Goal: Task Accomplishment & Management: Manage account settings

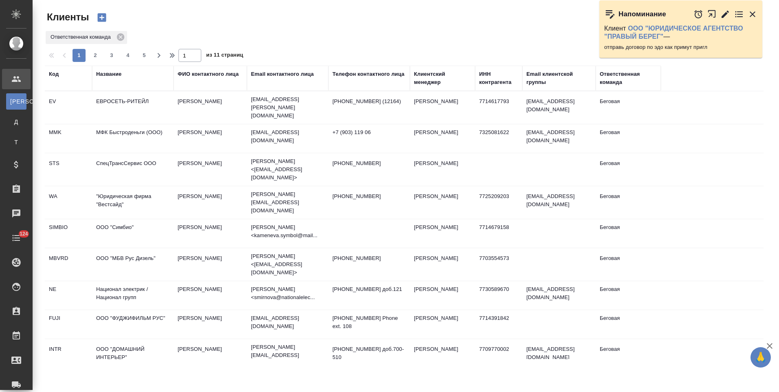
select select "RU"
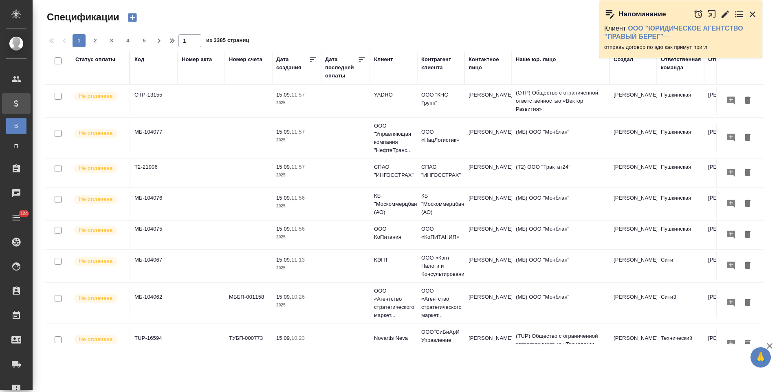
click at [431, 68] on div "Контрагент клиента" at bounding box center [440, 63] width 39 height 16
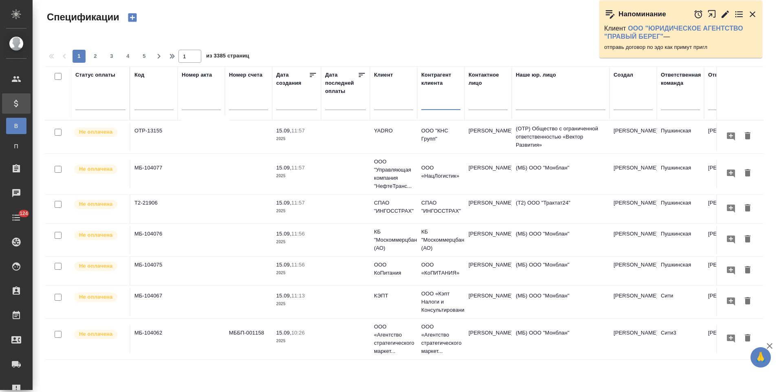
click at [436, 107] on input "text" at bounding box center [440, 104] width 39 height 10
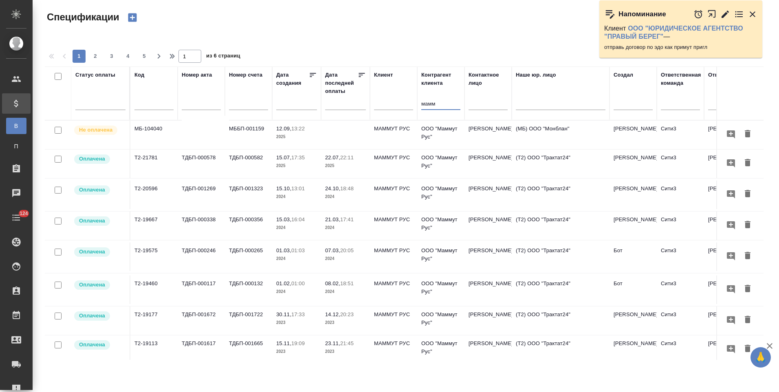
type input "мамм"
click at [446, 143] on td "ООО "Маммут Рус"" at bounding box center [440, 135] width 47 height 29
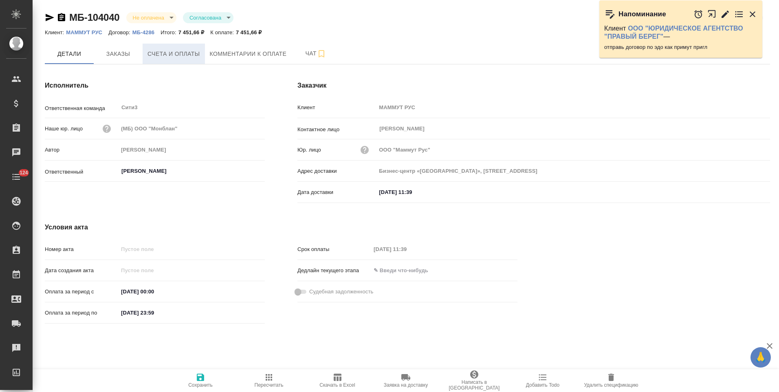
click at [150, 57] on span "Счета и оплаты" at bounding box center [173, 54] width 53 height 10
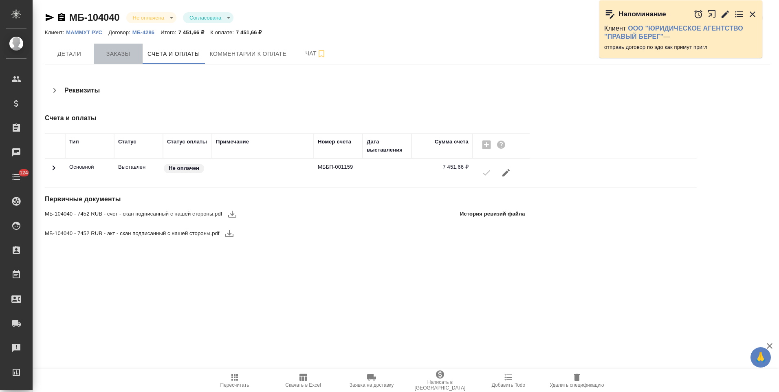
click at [121, 63] on button "Заказы" at bounding box center [118, 54] width 49 height 20
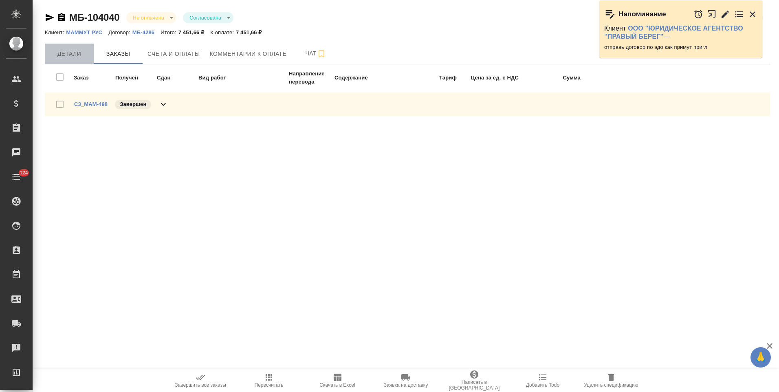
click at [79, 53] on span "Детали" at bounding box center [69, 54] width 39 height 10
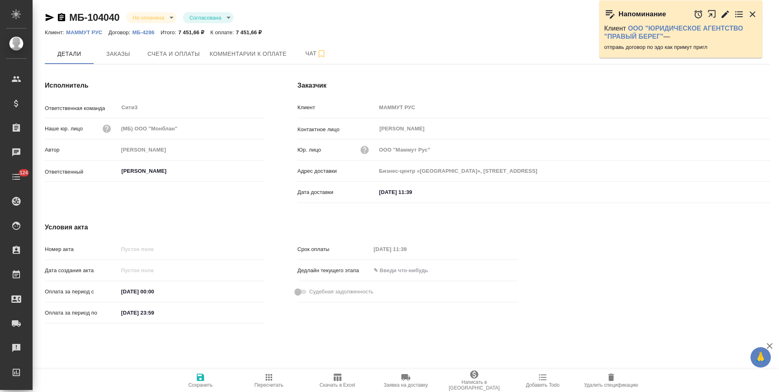
click at [94, 32] on p "МАММУТ РУС" at bounding box center [87, 32] width 42 height 6
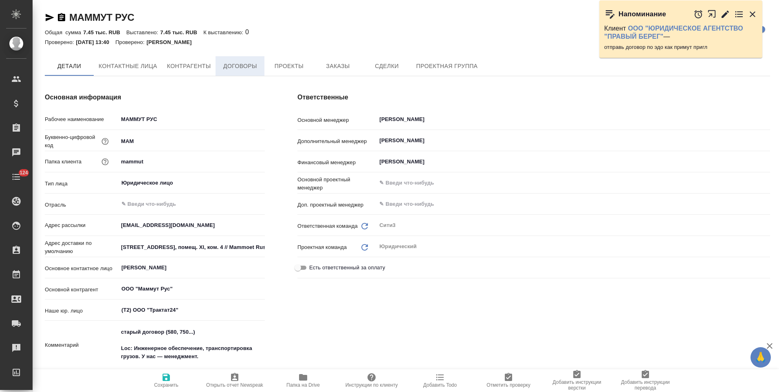
click at [245, 70] on span "Договоры" at bounding box center [239, 66] width 39 height 10
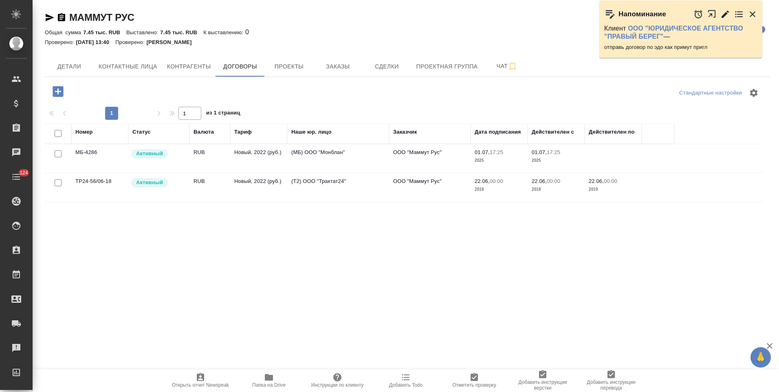
click at [330, 186] on td "(Т2) ООО "Трактат24"" at bounding box center [338, 187] width 102 height 29
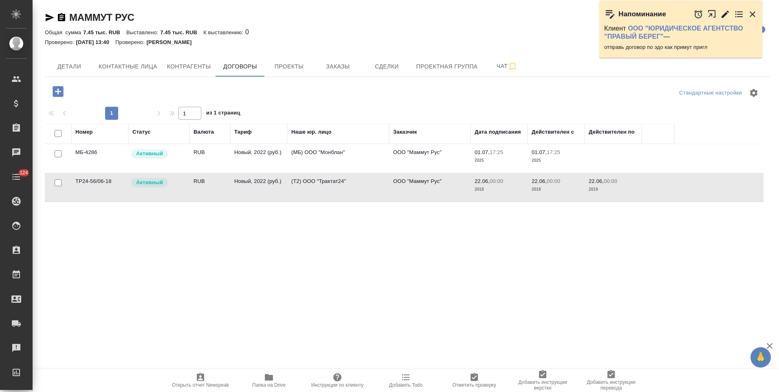
click at [330, 186] on td "(Т2) ООО "Трактат24"" at bounding box center [338, 187] width 102 height 29
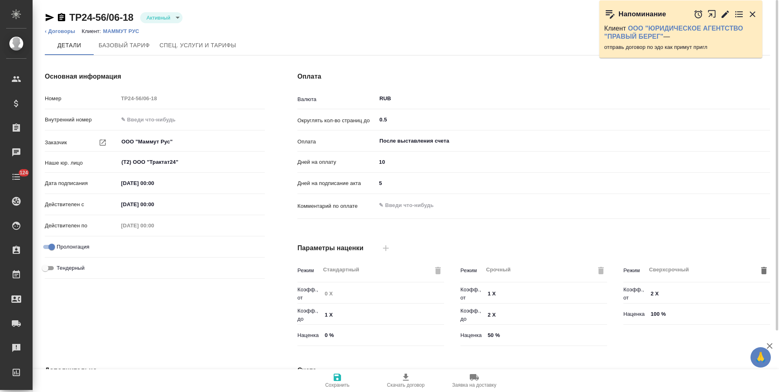
type input "Новый, 2022 (руб.)"
click at [172, 17] on body "🙏 .cls-1 fill:#fff; AWATERA Левченко Юлия Клиенты Спецификации Заказы Чаты 124 …" at bounding box center [389, 196] width 779 height 392
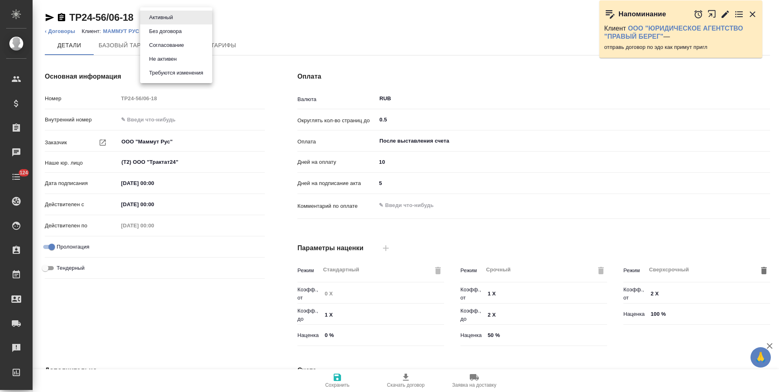
click at [168, 57] on button "Не активен" at bounding box center [163, 59] width 33 height 9
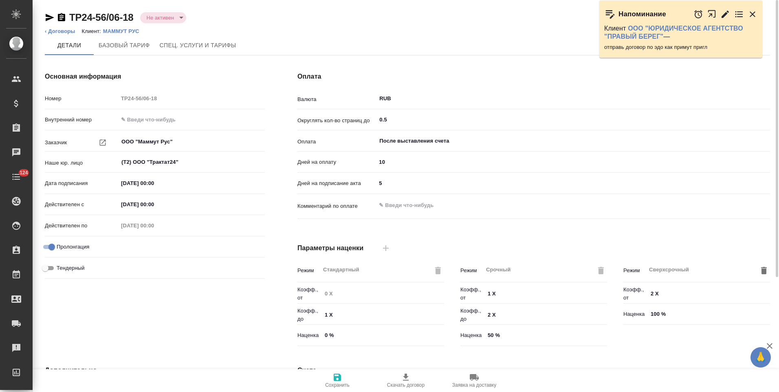
type input "Новый, 2022 (руб.)"
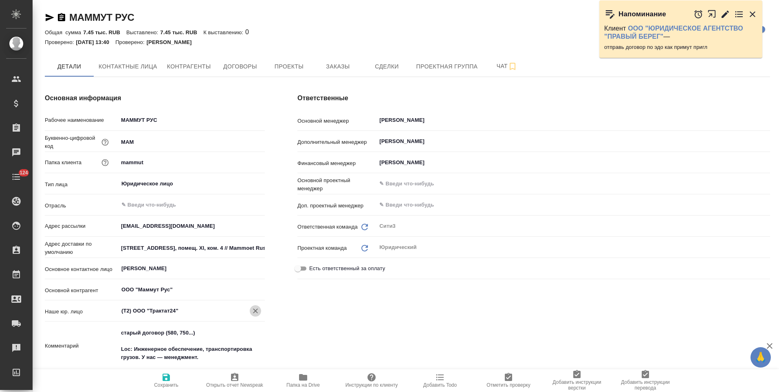
click at [256, 314] on icon "Очистить" at bounding box center [255, 311] width 8 height 8
click at [164, 383] on span "Сохранить" at bounding box center [166, 385] width 24 height 6
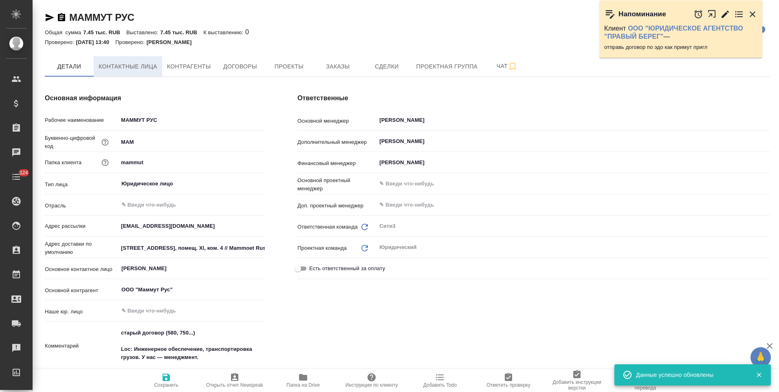
click at [137, 73] on button "Контактные лица" at bounding box center [128, 66] width 68 height 20
select select "RU"
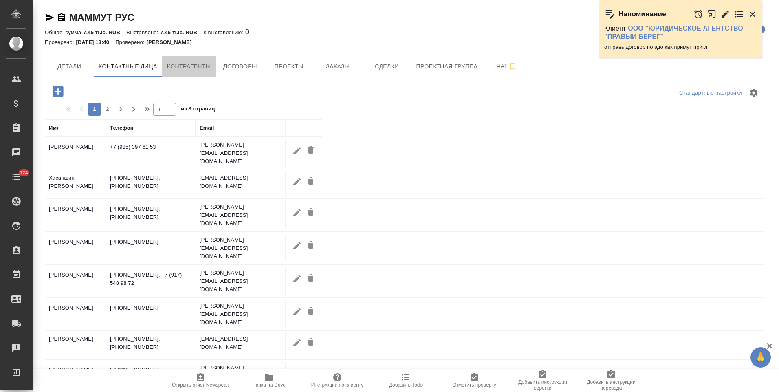
click at [180, 72] on button "Контрагенты" at bounding box center [189, 66] width 54 height 20
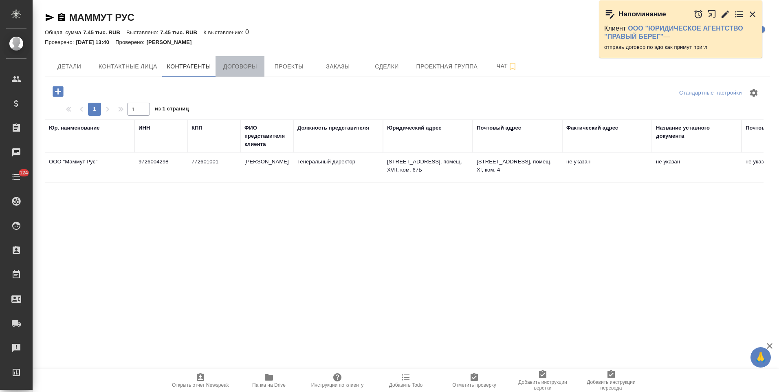
click at [262, 69] on button "Договоры" at bounding box center [239, 66] width 49 height 20
